Goal: Navigation & Orientation: Locate item on page

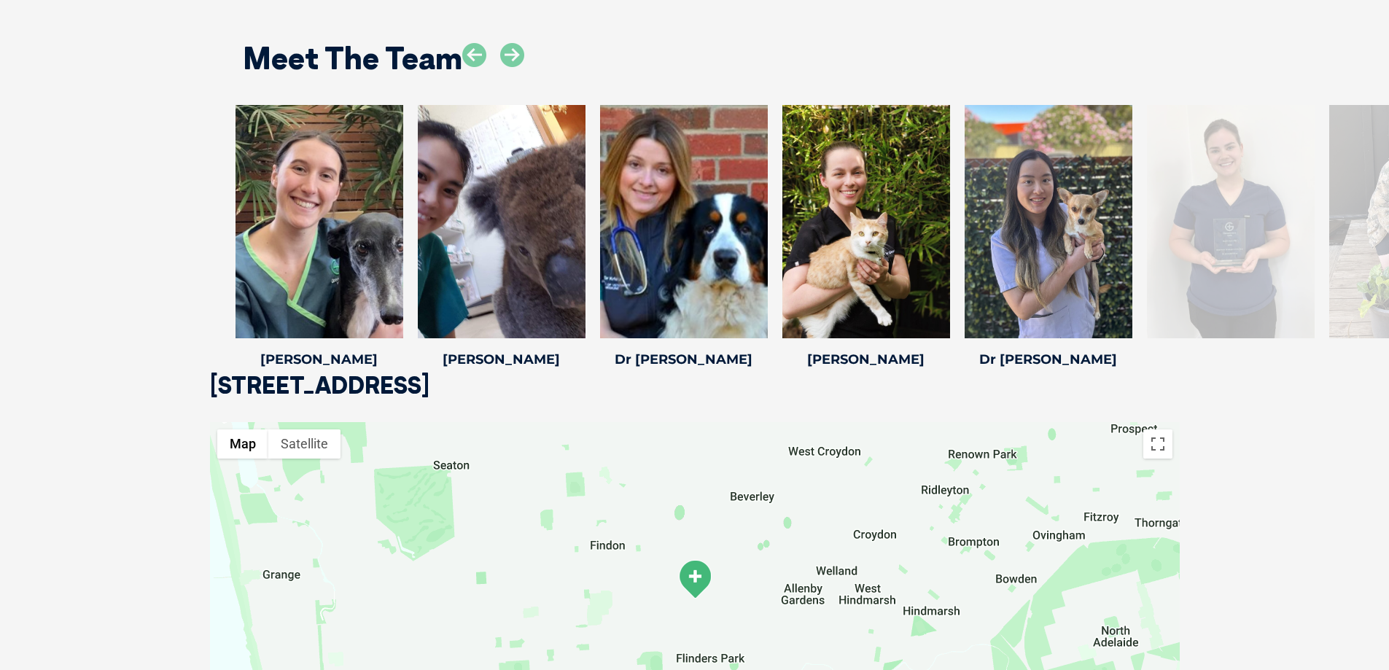
scroll to position [2188, 0]
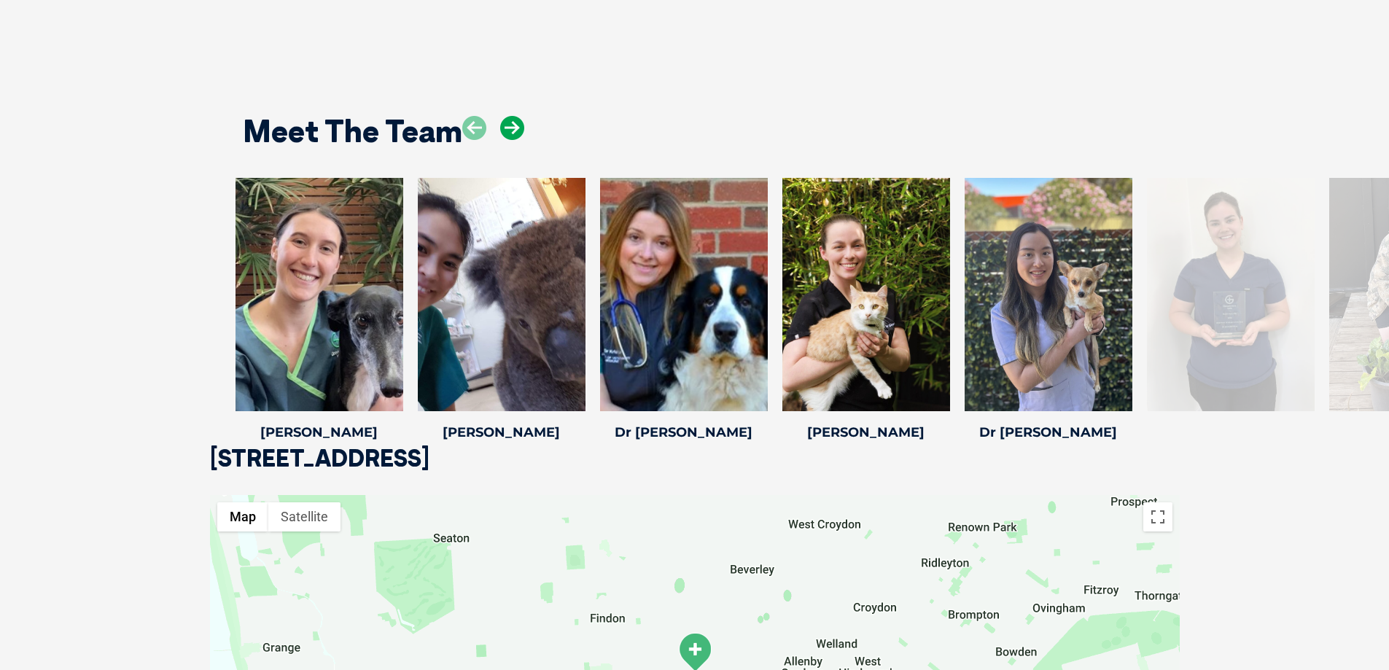
click at [520, 131] on icon at bounding box center [512, 128] width 24 height 24
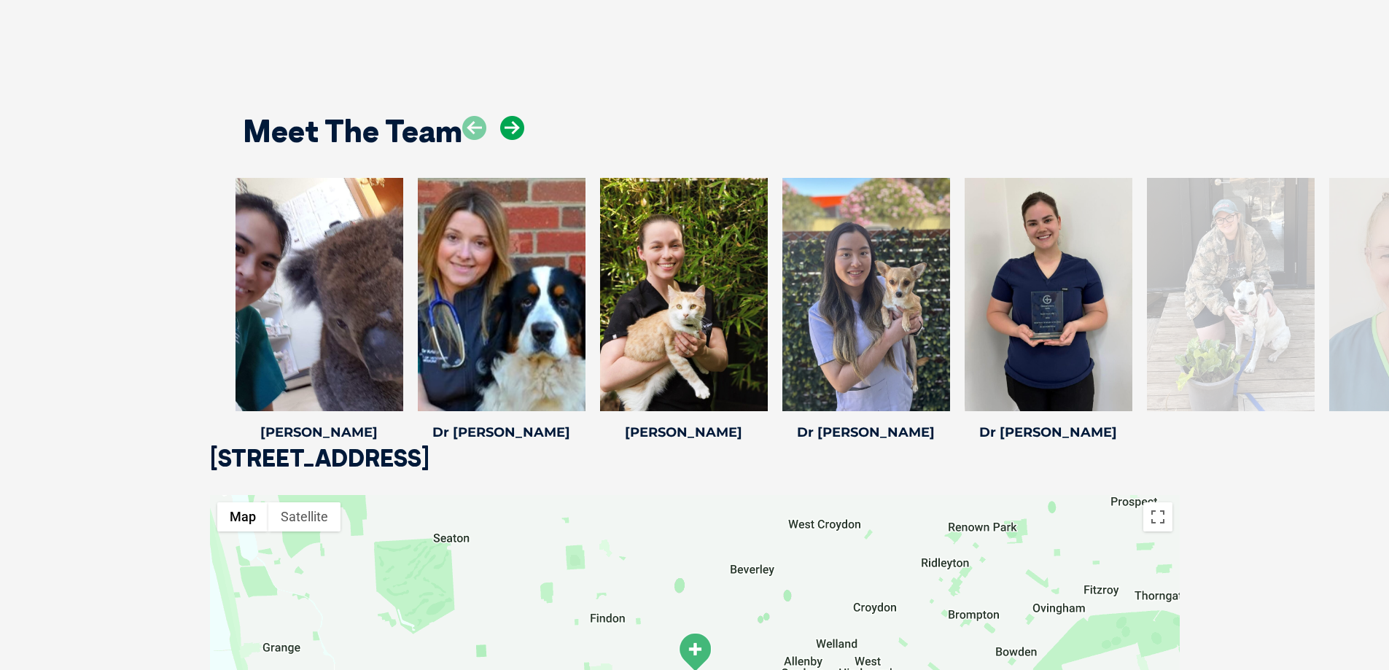
click at [520, 131] on icon at bounding box center [512, 128] width 24 height 24
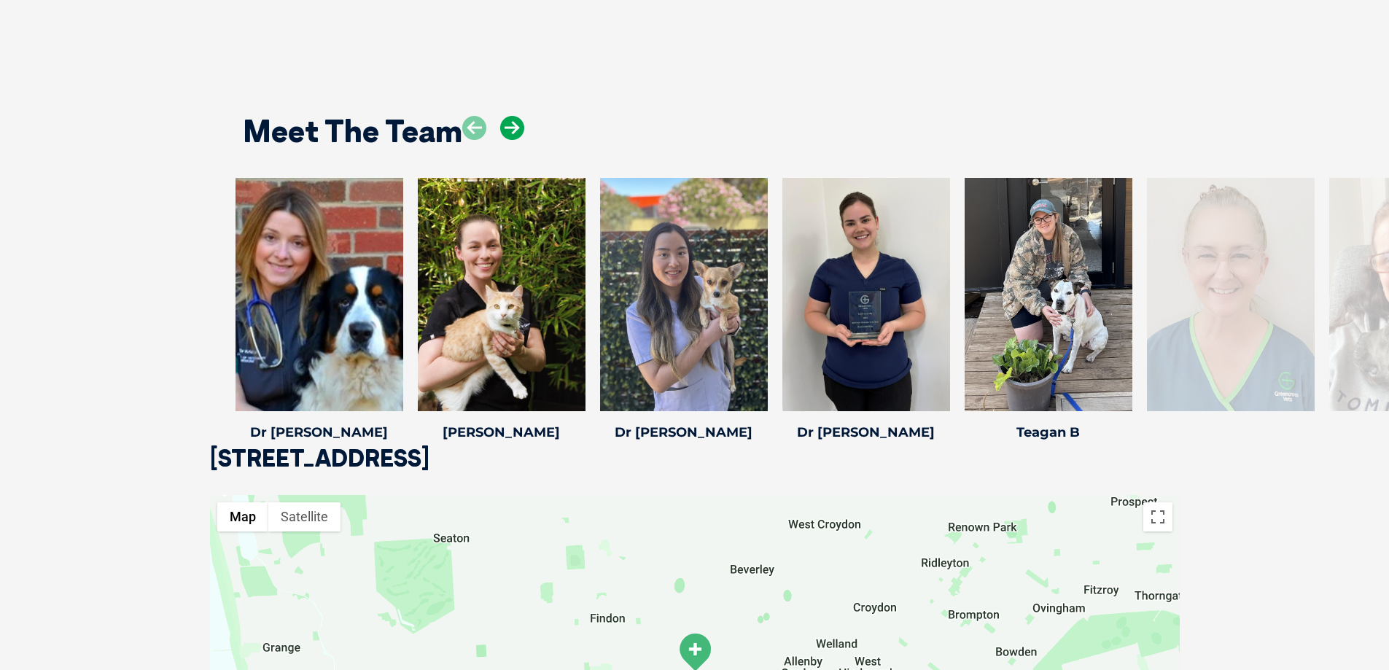
click at [520, 131] on icon at bounding box center [512, 128] width 24 height 24
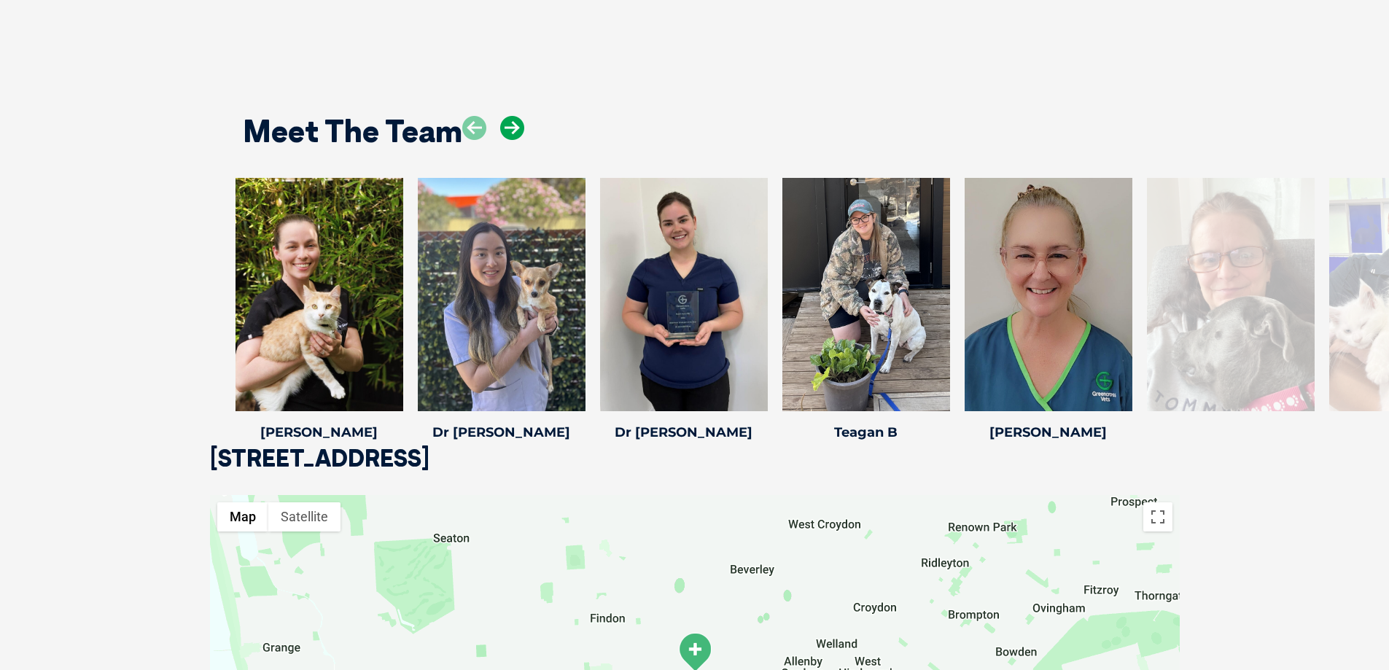
click at [520, 131] on icon at bounding box center [512, 128] width 24 height 24
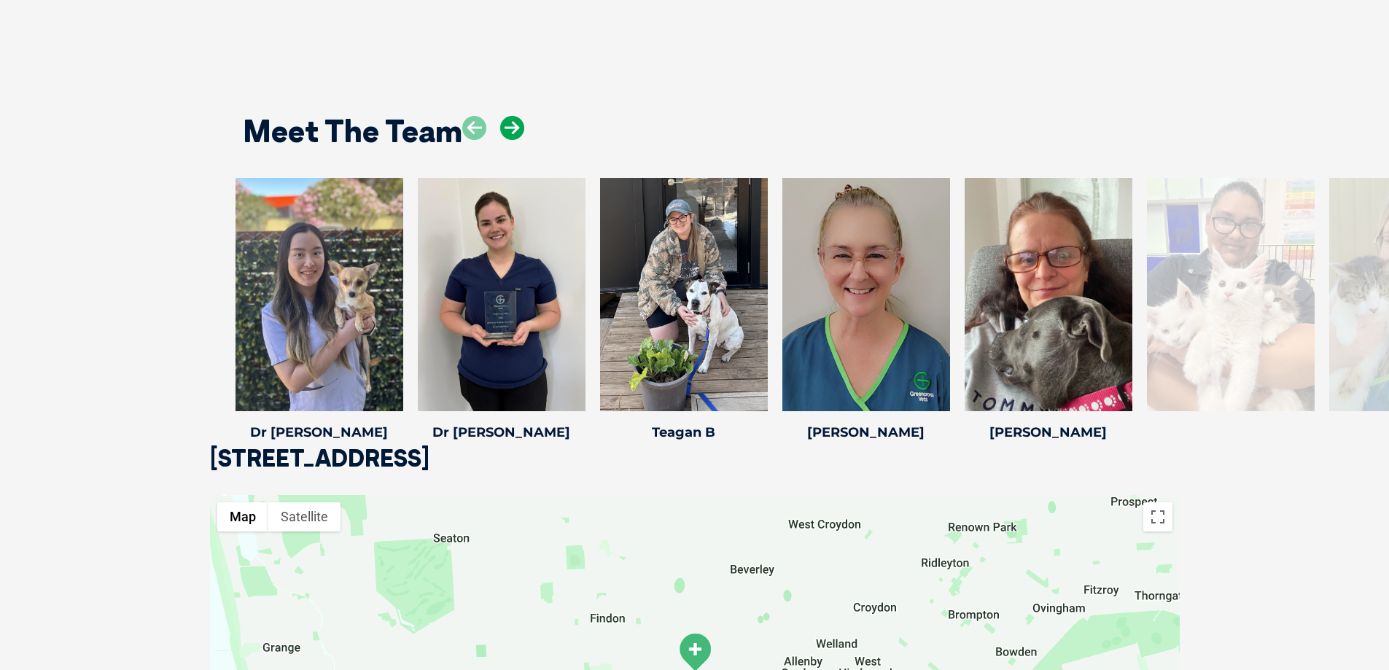
click at [520, 131] on icon at bounding box center [512, 128] width 24 height 24
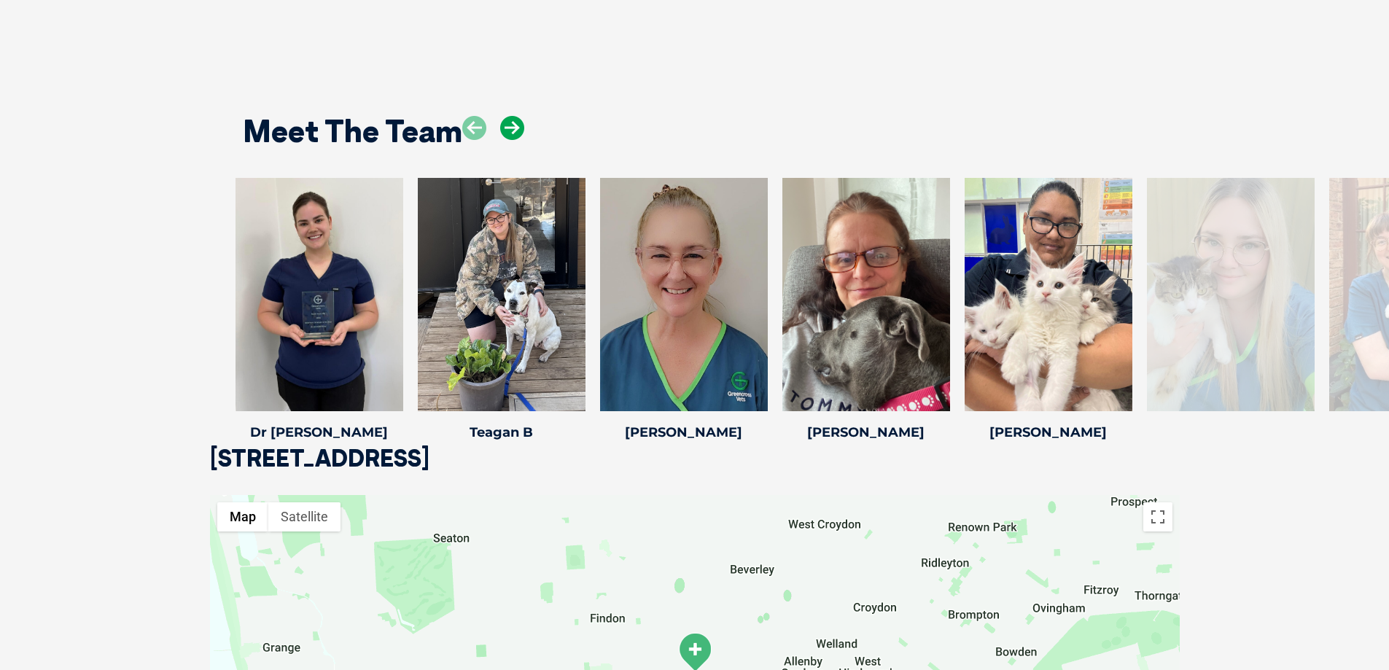
click at [520, 131] on icon at bounding box center [512, 128] width 24 height 24
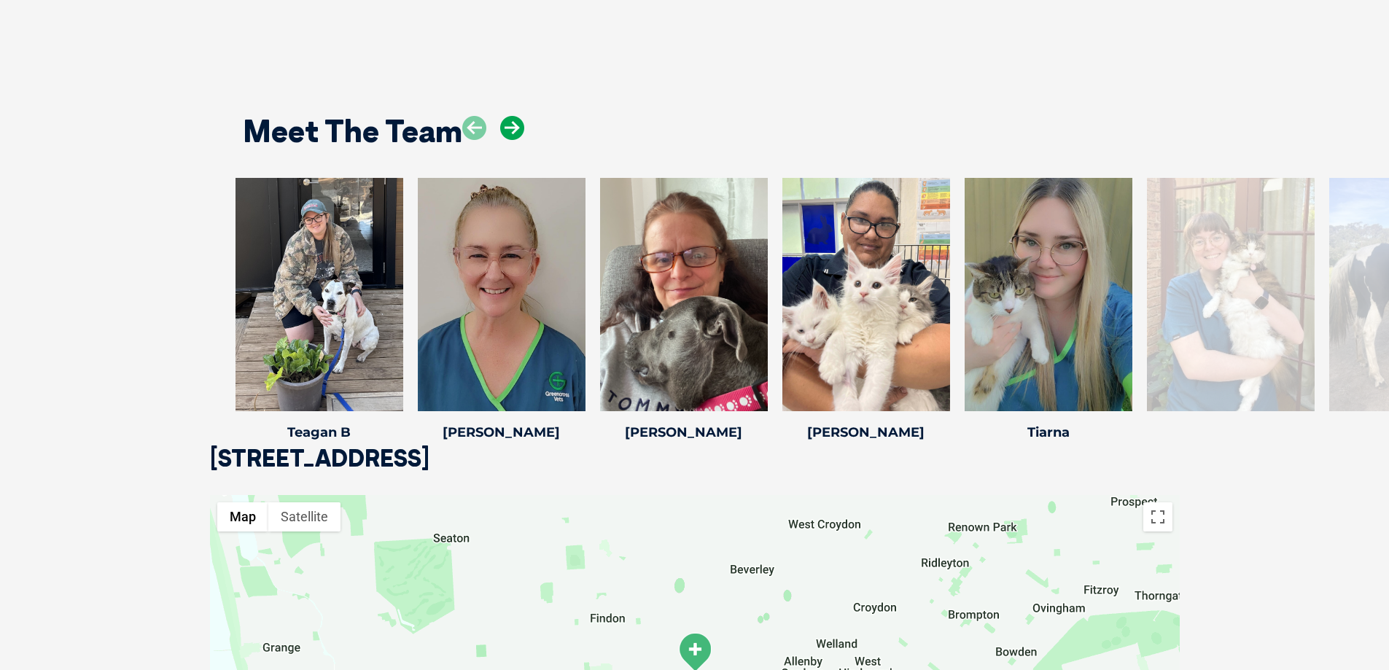
click at [520, 131] on icon at bounding box center [512, 128] width 24 height 24
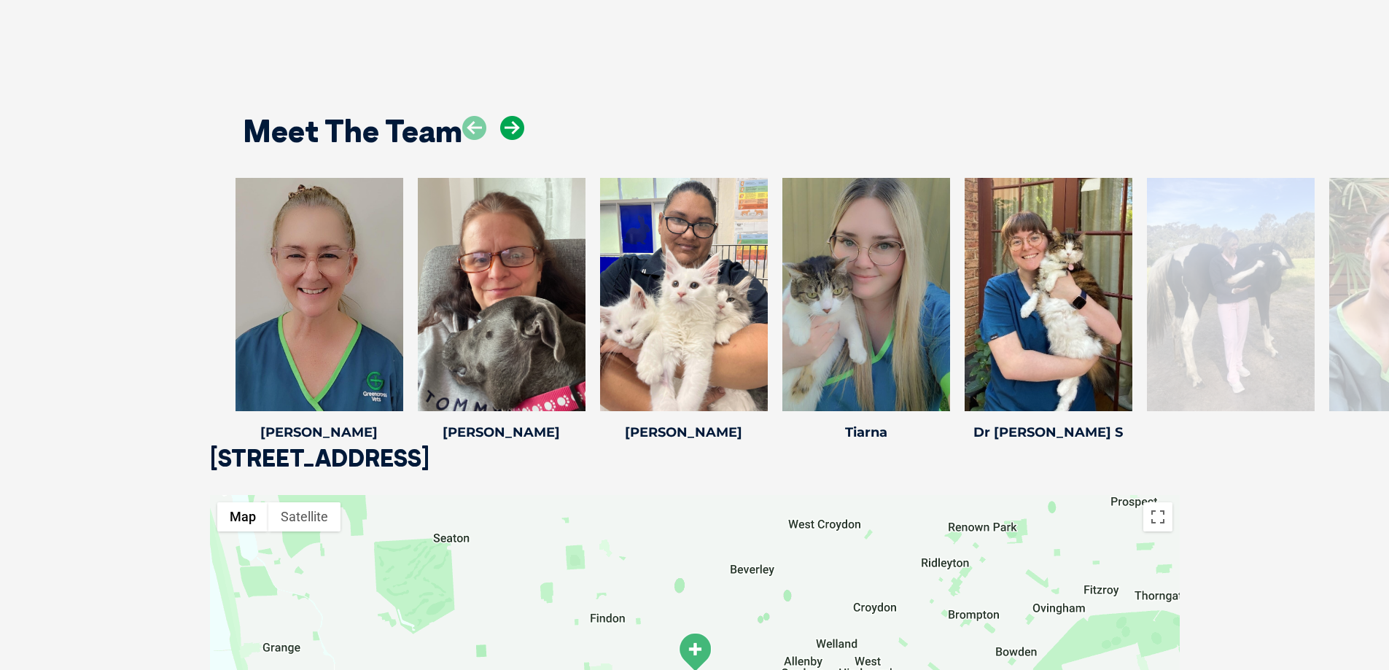
click at [520, 131] on icon at bounding box center [512, 128] width 24 height 24
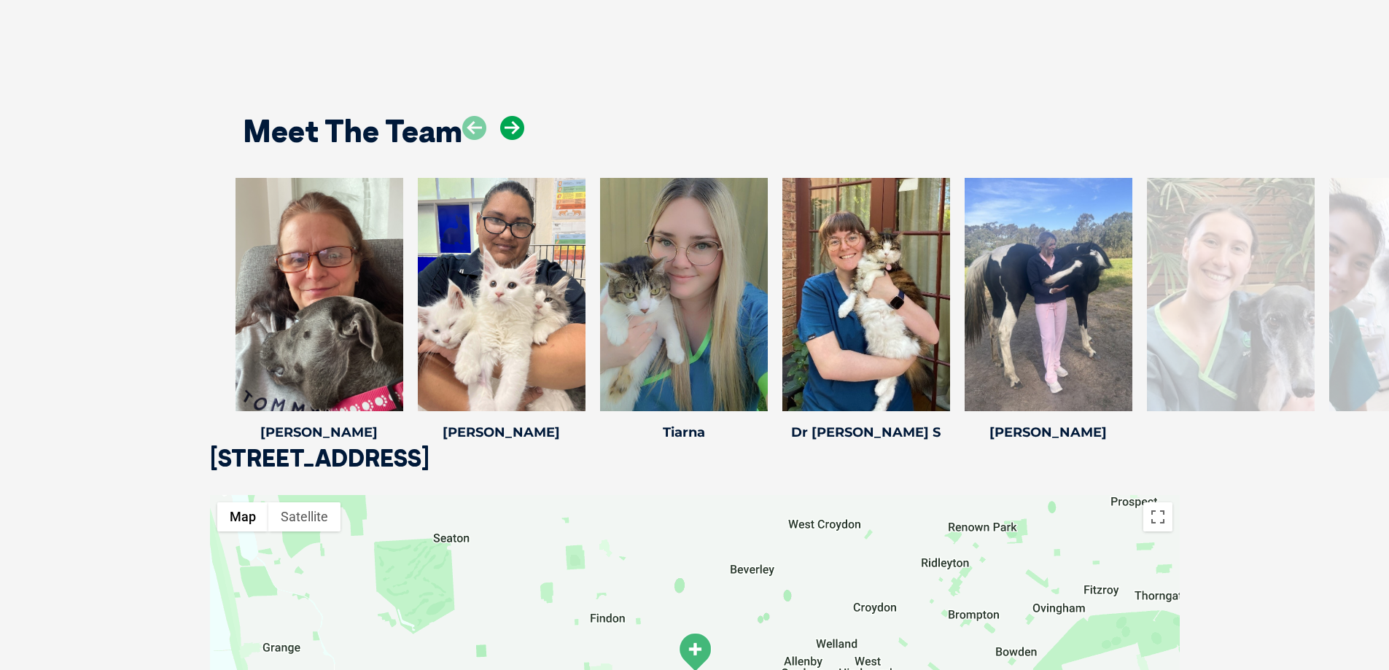
click at [520, 131] on icon at bounding box center [512, 128] width 24 height 24
